Goal: Task Accomplishment & Management: Manage account settings

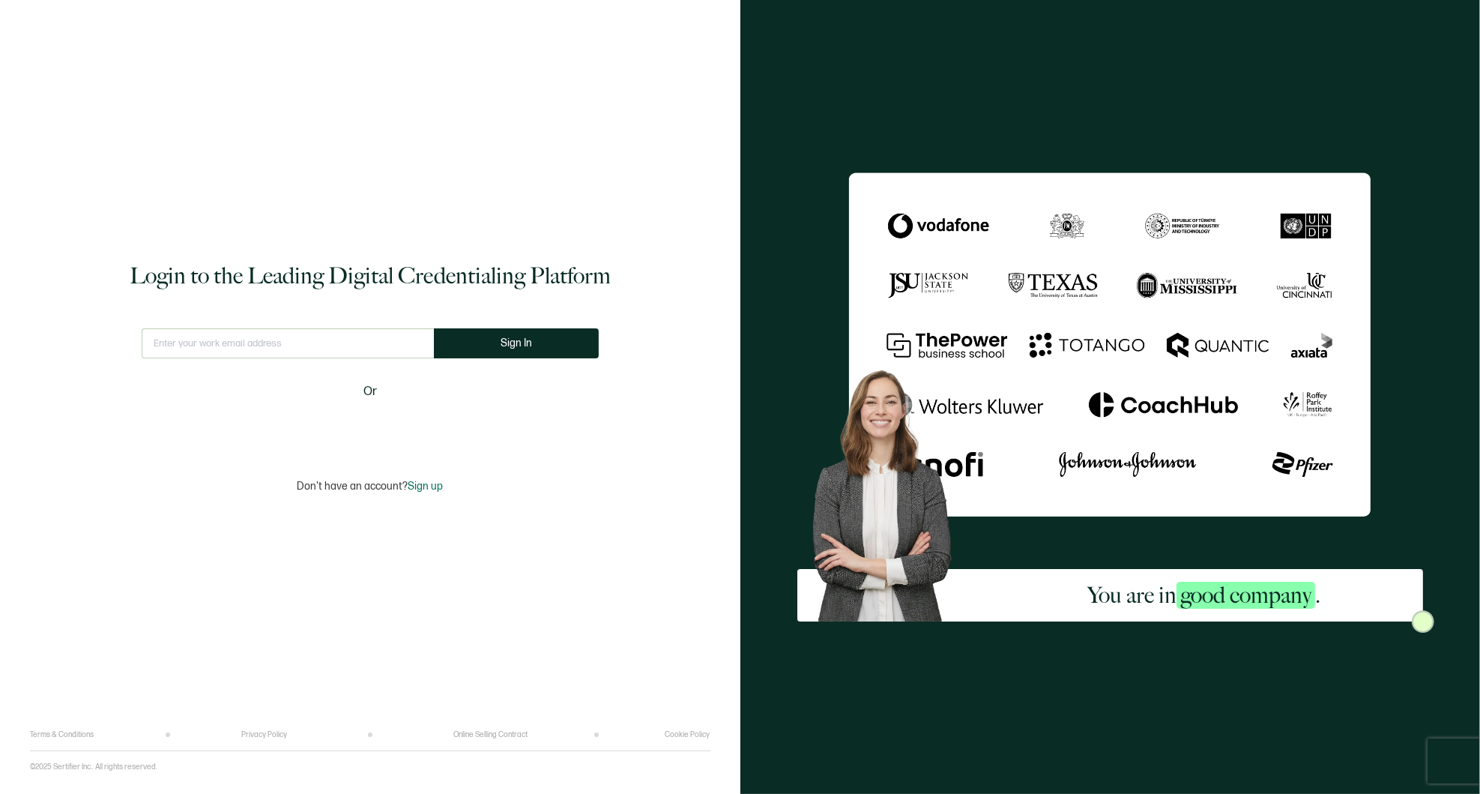
click at [236, 344] on input "text" at bounding box center [288, 343] width 292 height 30
type input "[PERSON_NAME][EMAIL_ADDRESS][PERSON_NAME][DOMAIN_NAME]"
click at [532, 351] on button "Sign In" at bounding box center [521, 343] width 165 height 30
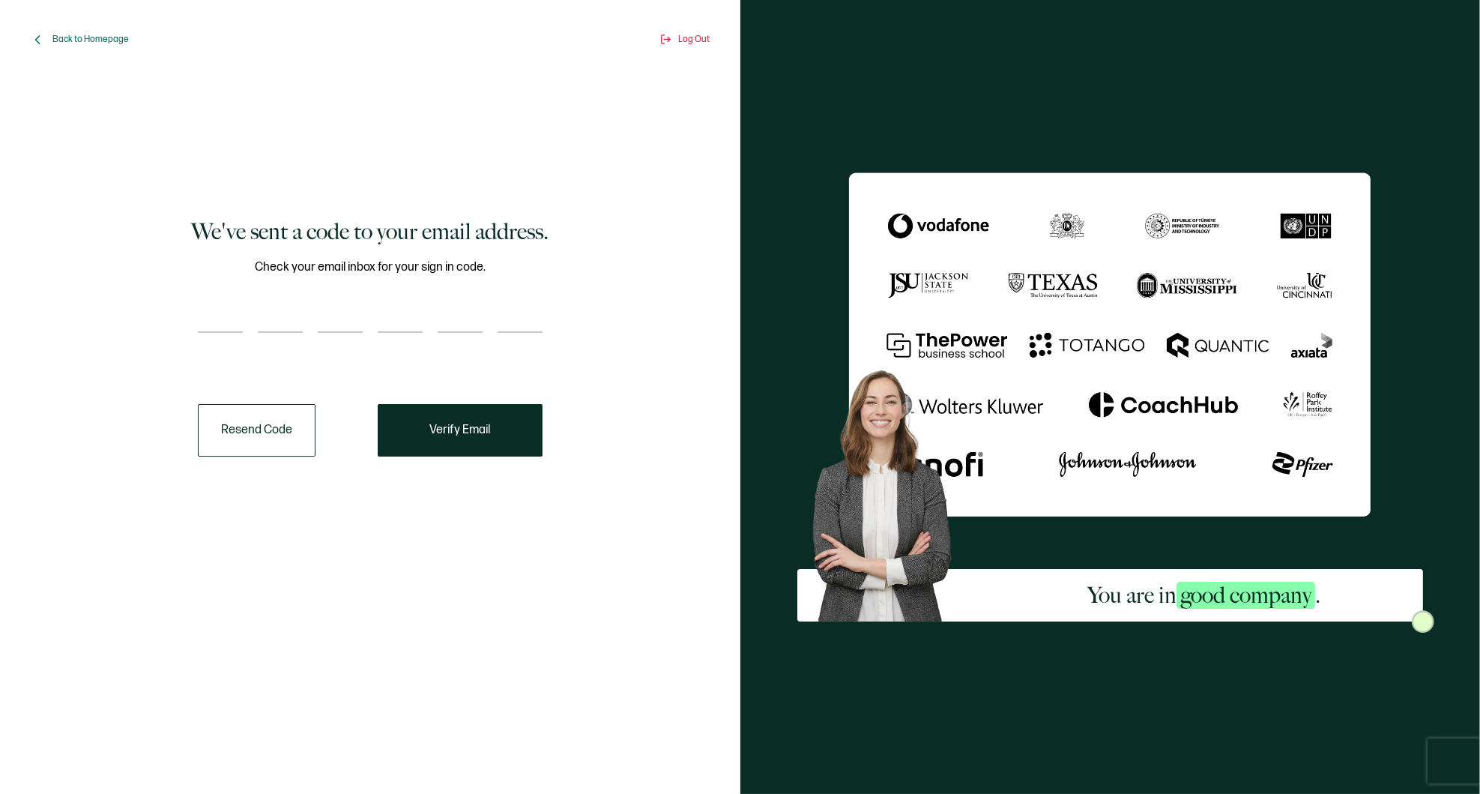
click at [241, 298] on div "Check your email inbox for your sign in code." at bounding box center [370, 305] width 345 height 94
paste input "1"
type input "1"
type input "4"
type input "9"
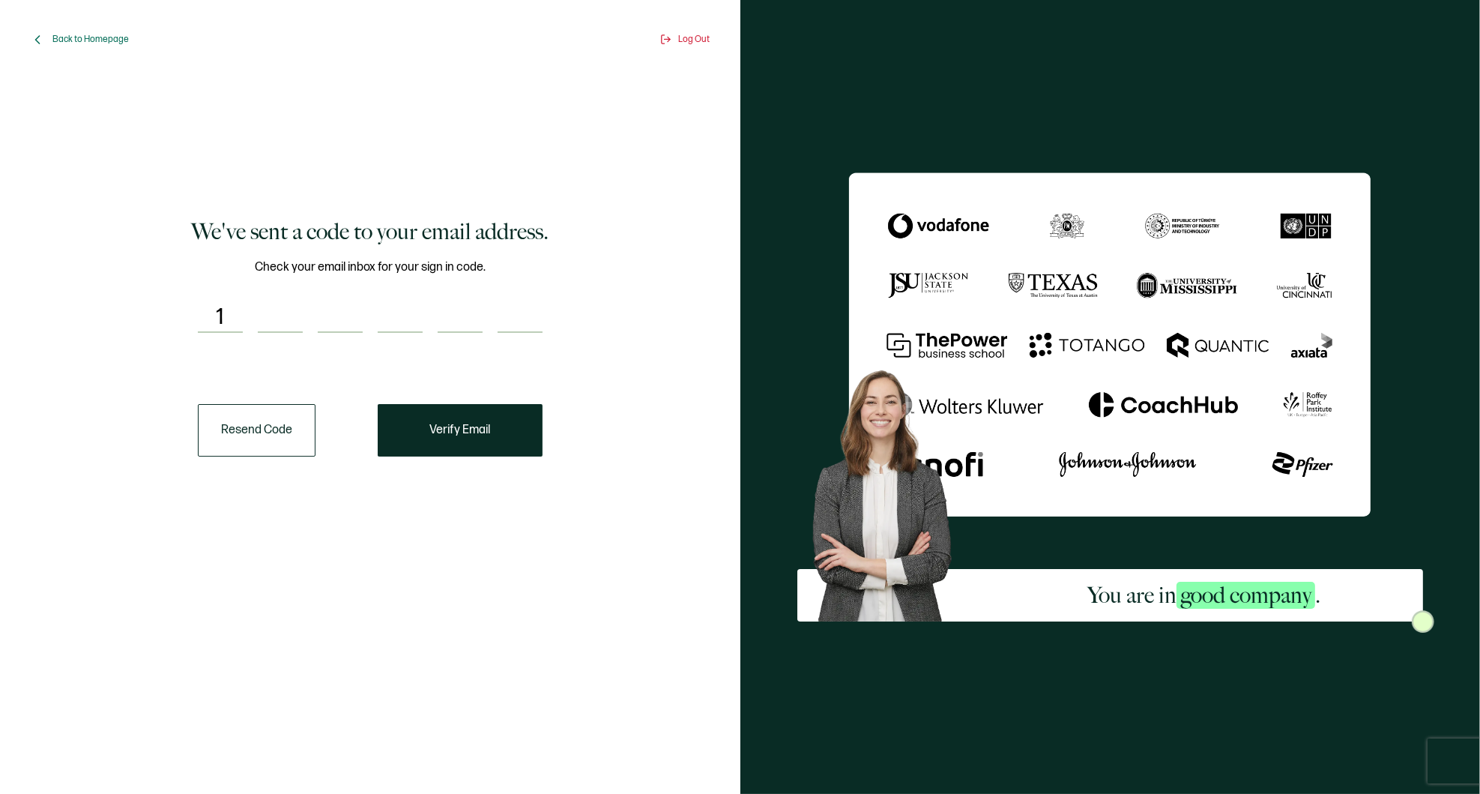
type input "7"
type input "5"
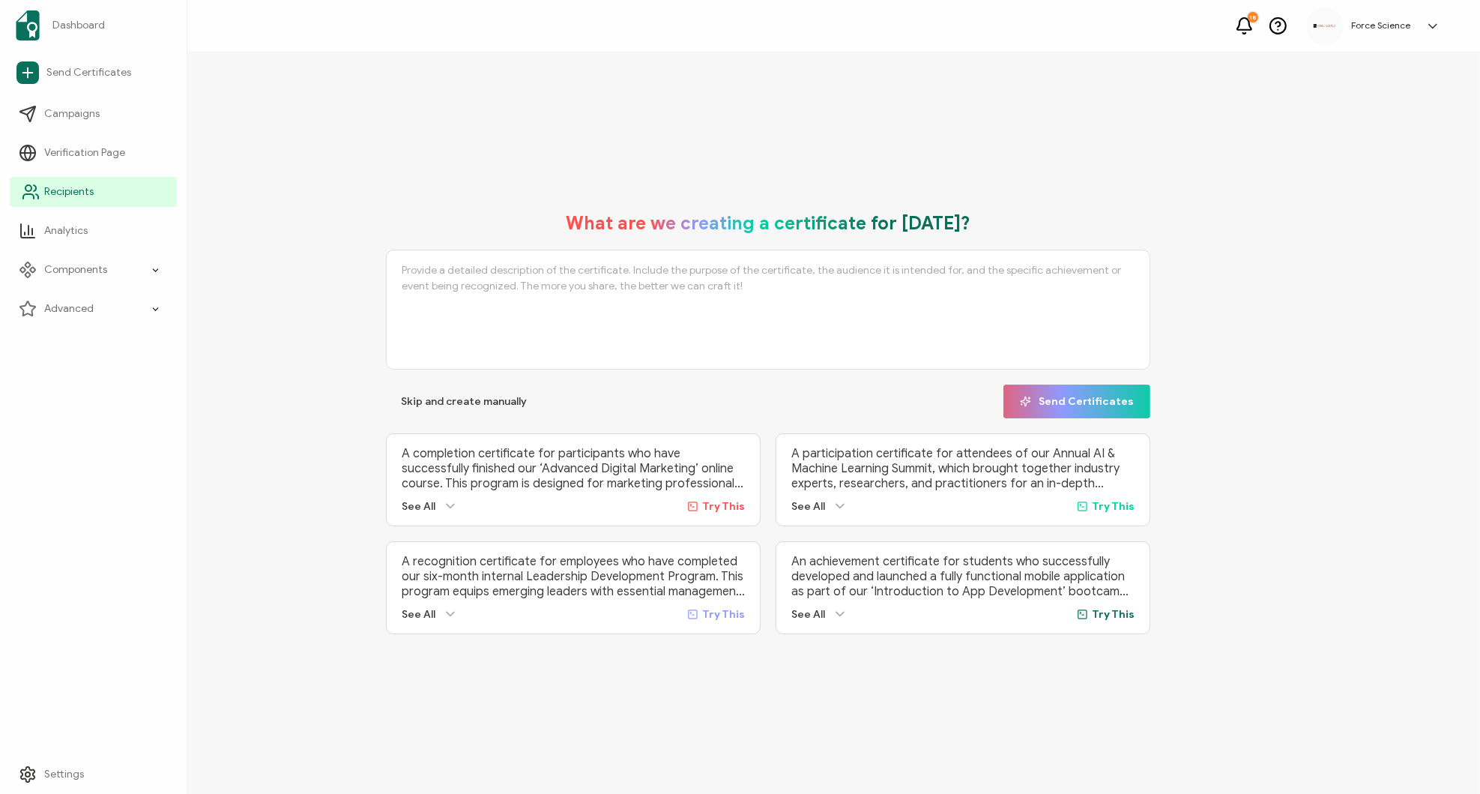
click at [83, 191] on span "Recipients" at bounding box center [68, 191] width 49 height 15
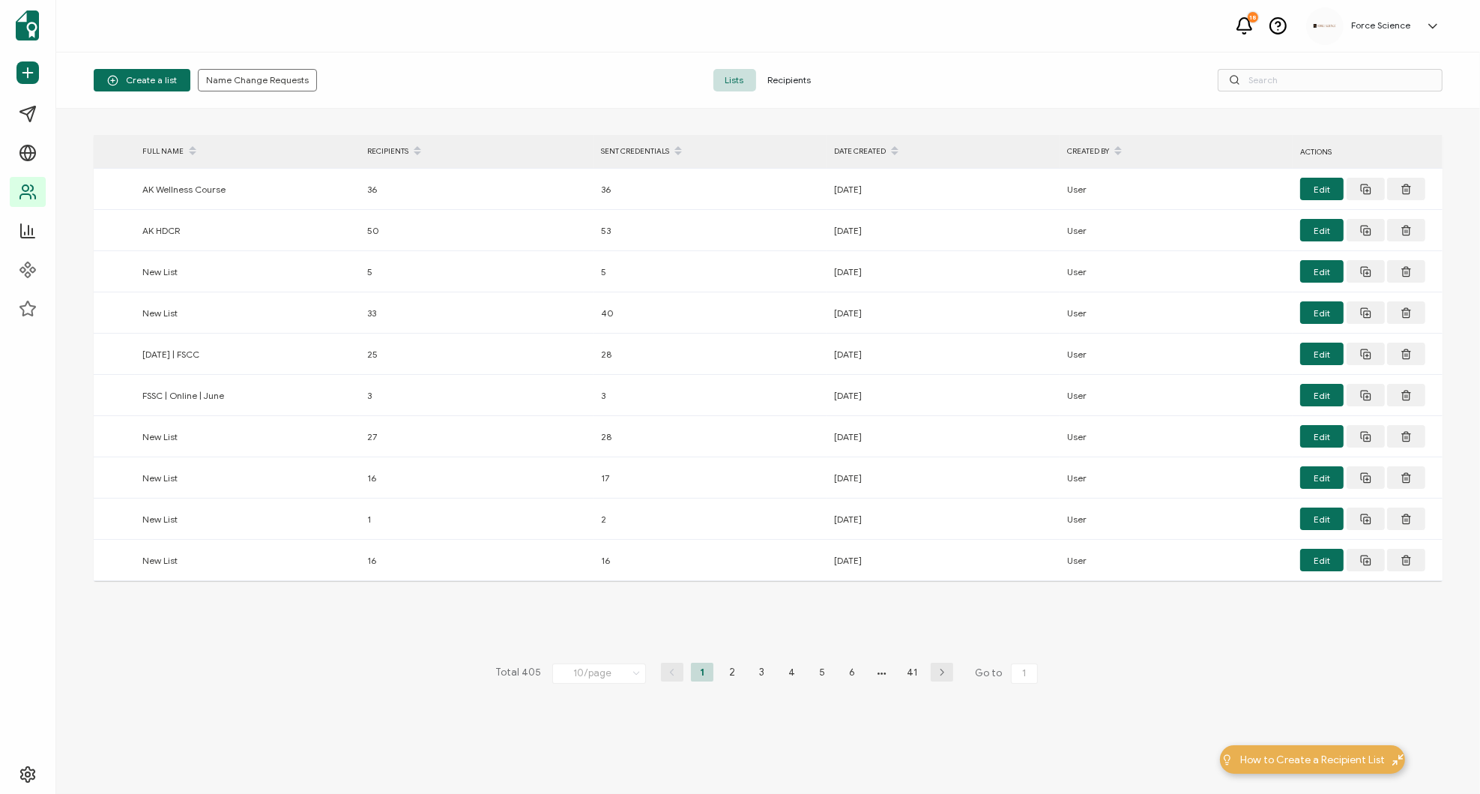
click at [799, 78] on span "Recipients" at bounding box center [789, 80] width 67 height 22
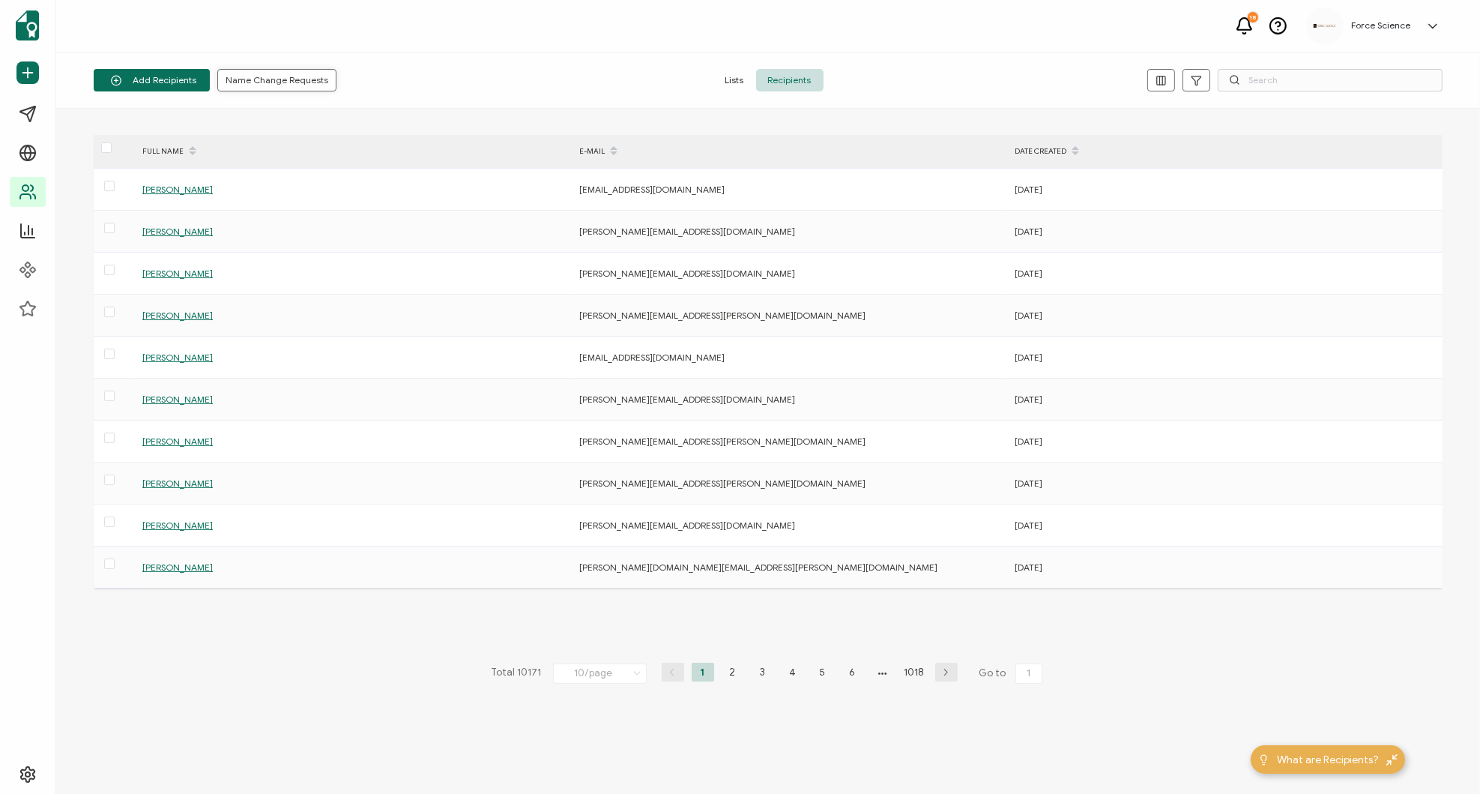
click at [296, 79] on span "Name Change Requests" at bounding box center [277, 80] width 103 height 9
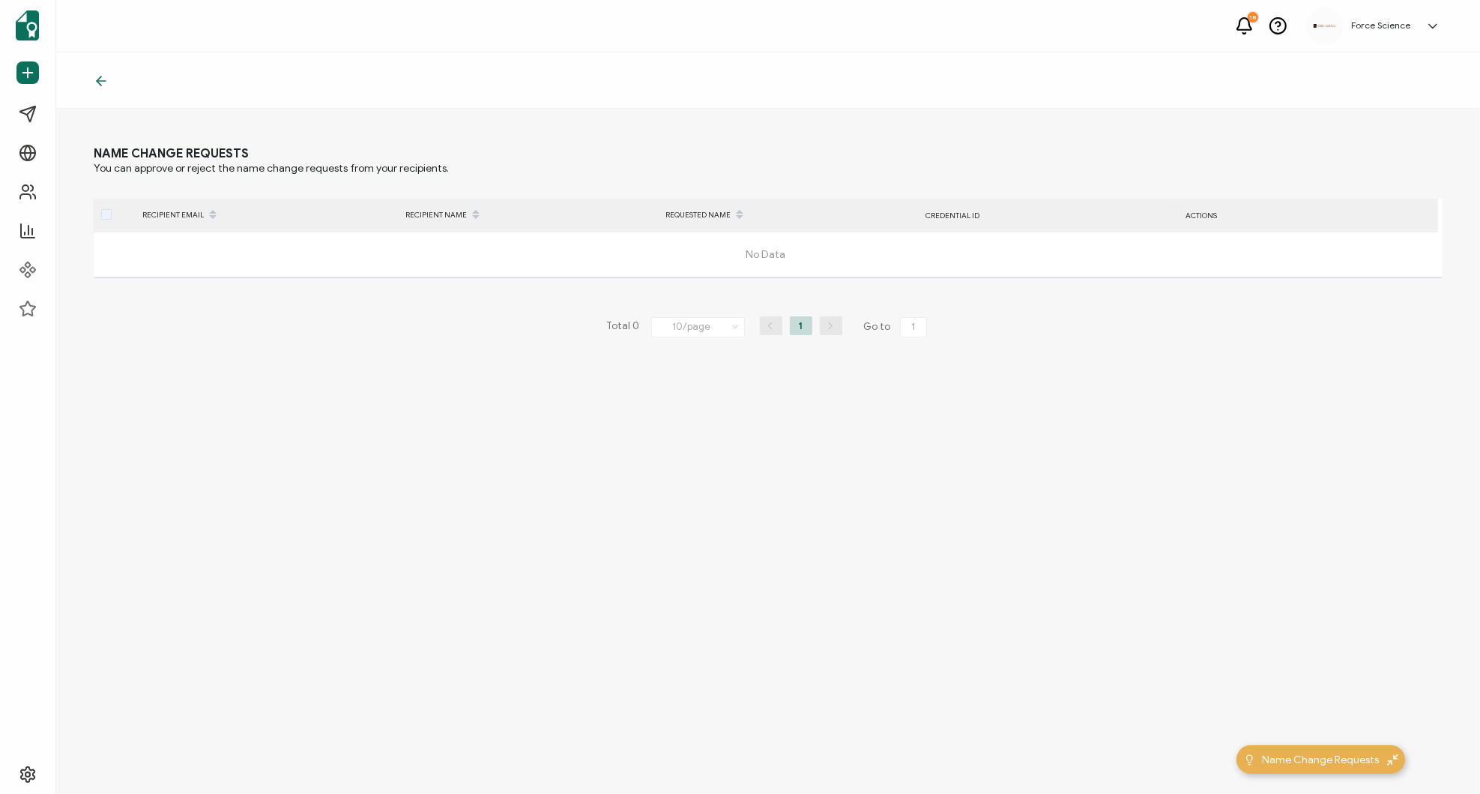
click at [103, 77] on icon at bounding box center [101, 80] width 15 height 15
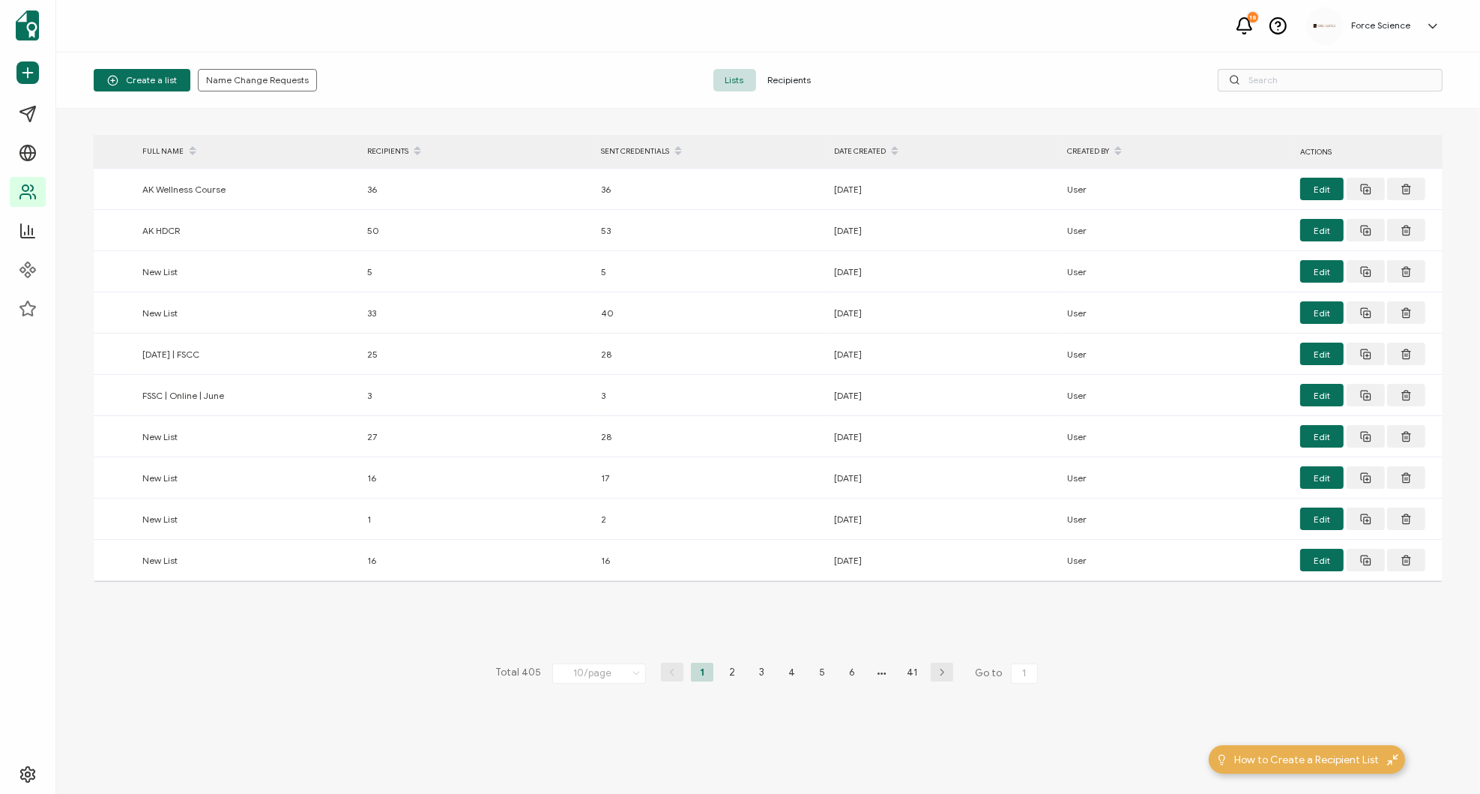
click at [794, 79] on span "Recipients" at bounding box center [789, 80] width 67 height 22
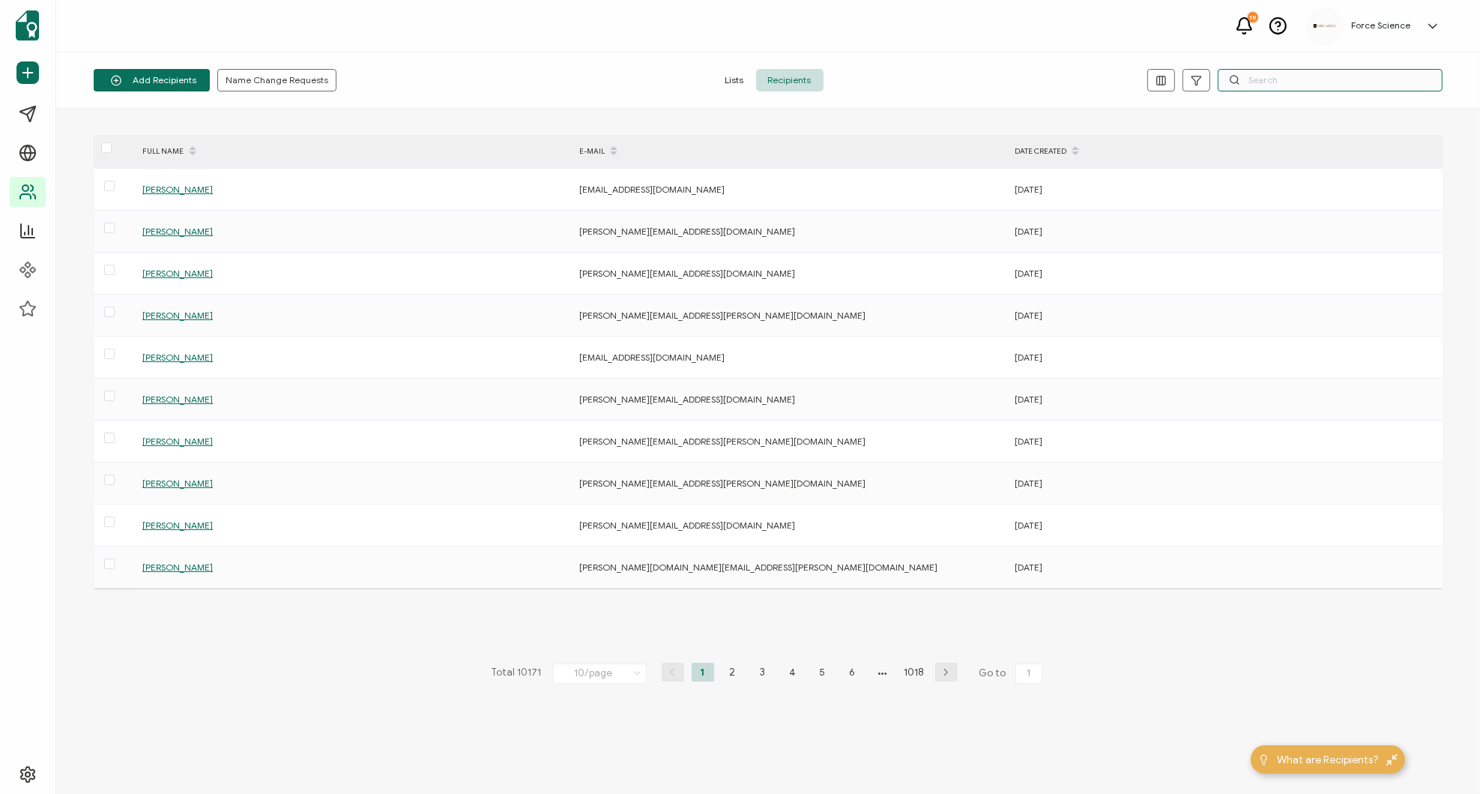
click at [1249, 79] on input "text" at bounding box center [1330, 80] width 225 height 22
paste input "[PERSON_NAME][EMAIL_ADDRESS][PERSON_NAME][DOMAIN_NAME]"
type input "[PERSON_NAME][EMAIL_ADDRESS][PERSON_NAME][DOMAIN_NAME]"
